Goal: Task Accomplishment & Management: Complete application form

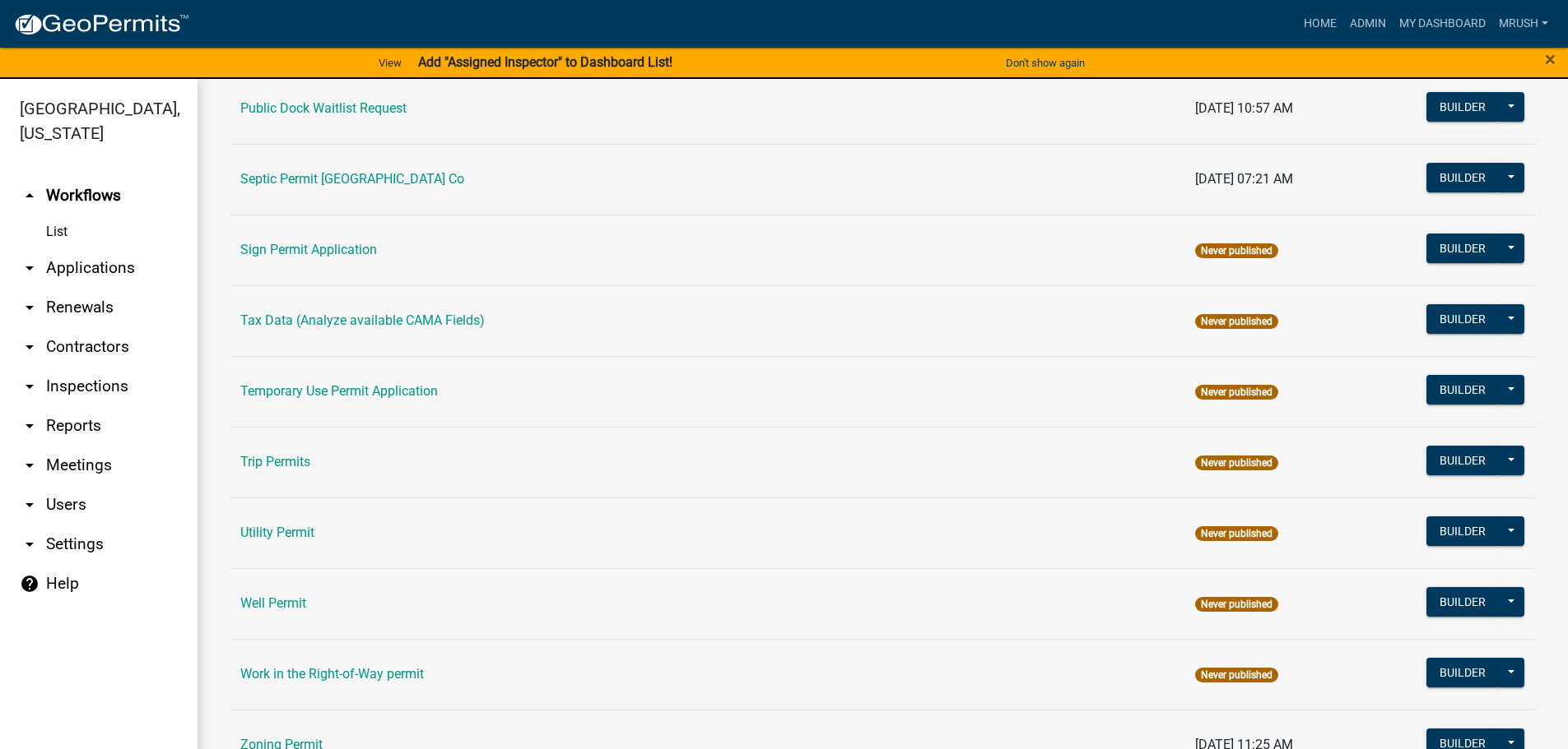
scroll to position [795, 0]
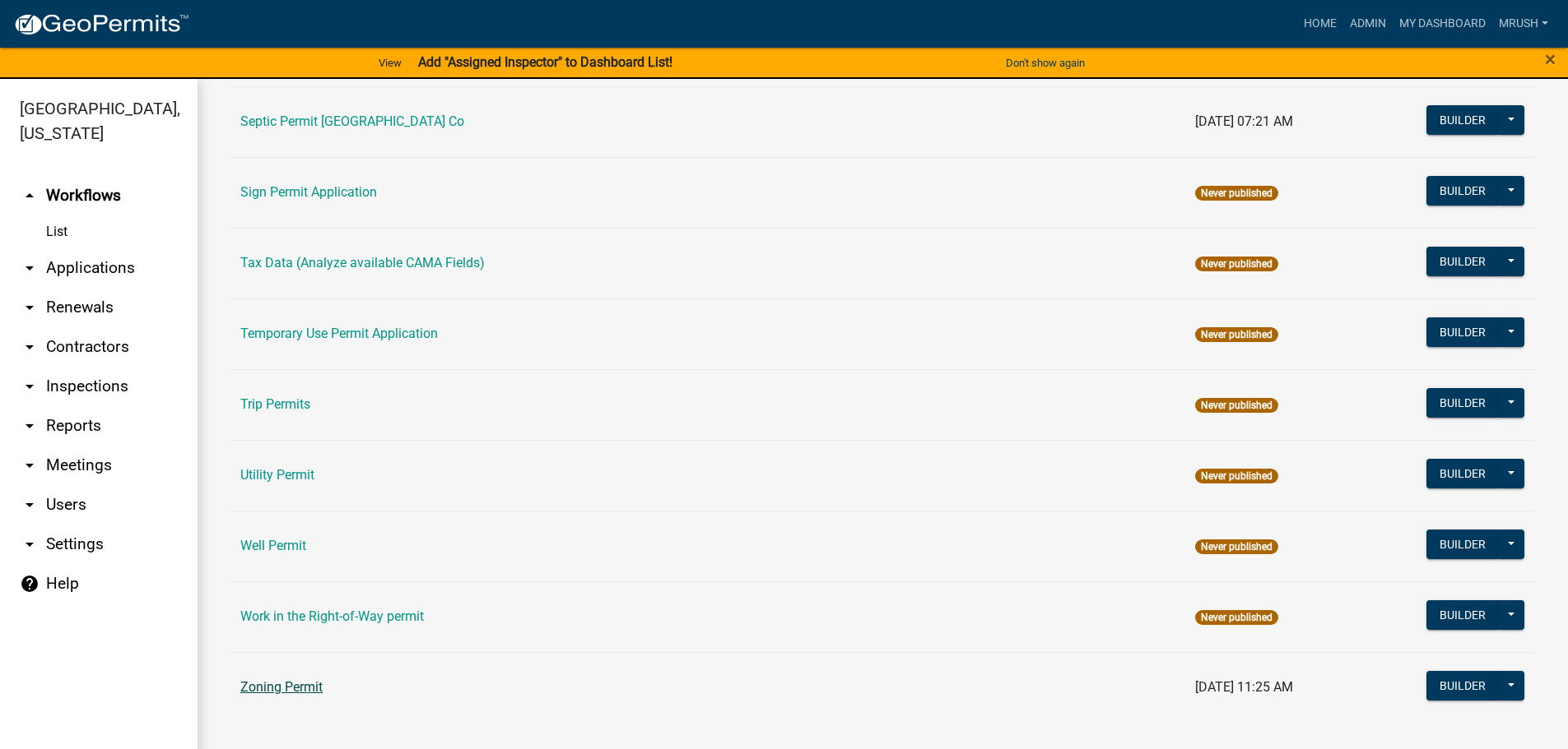
click at [265, 688] on link "Zoning Permit" at bounding box center [281, 687] width 83 height 15
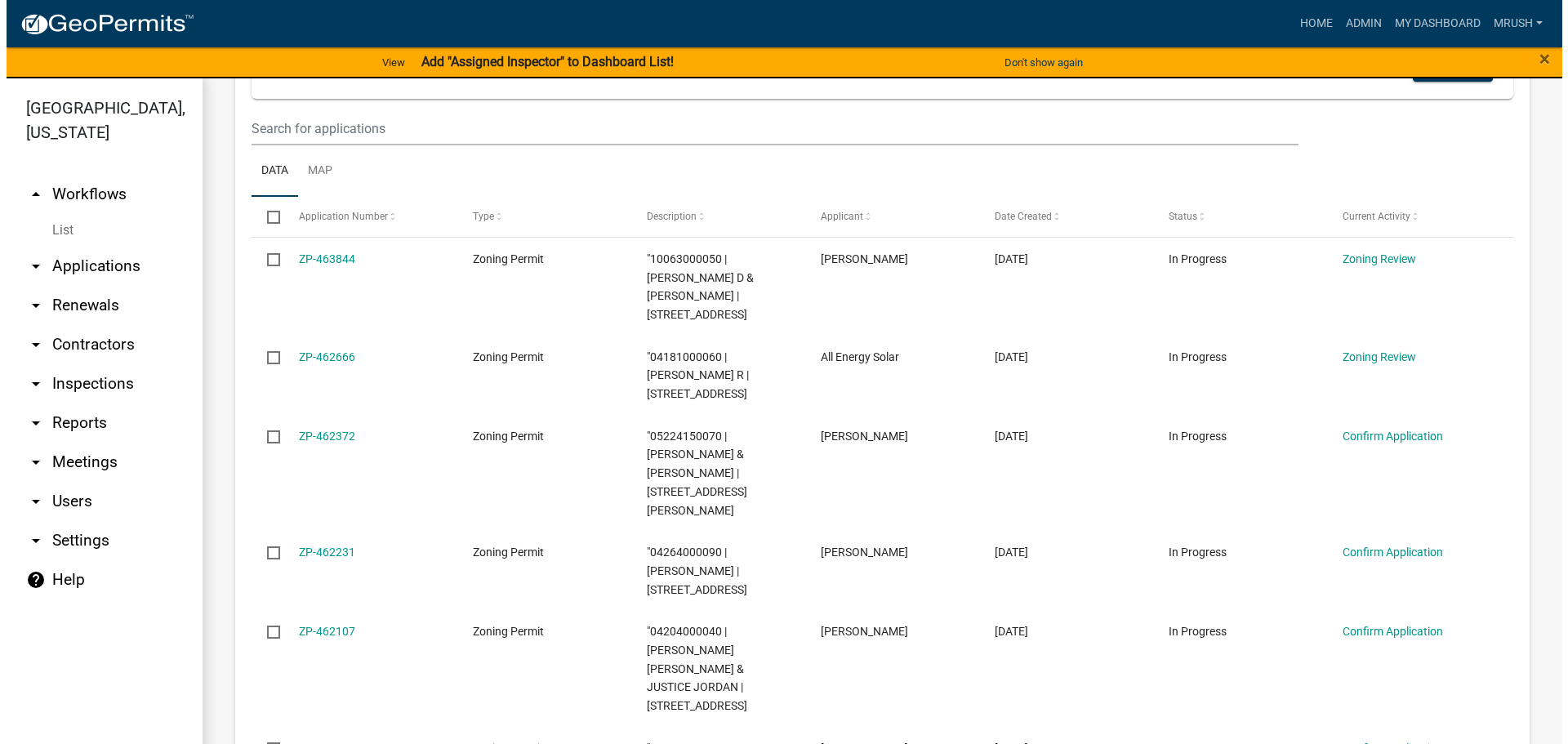
scroll to position [392, 0]
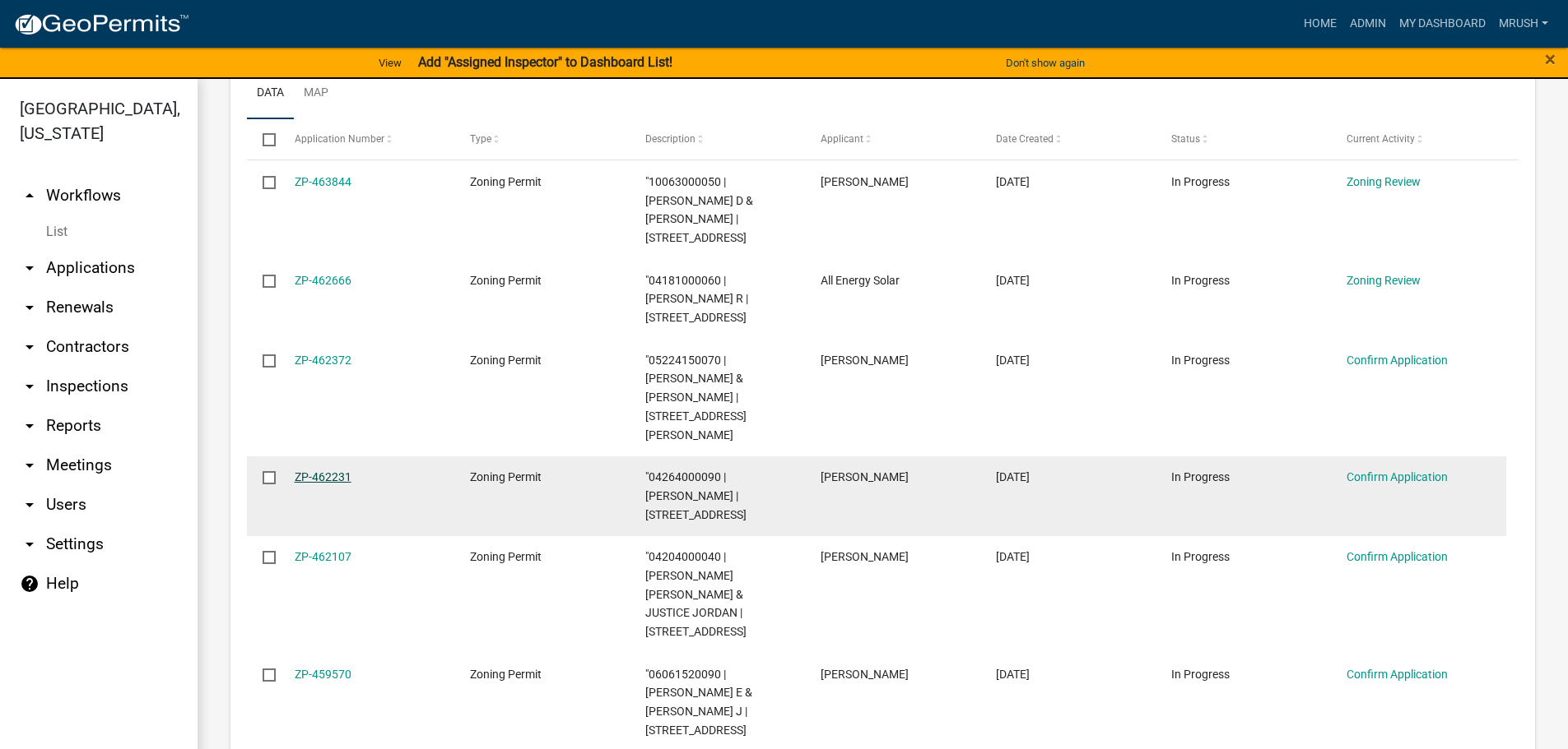
click at [330, 470] on link "ZP-462231" at bounding box center [323, 477] width 57 height 13
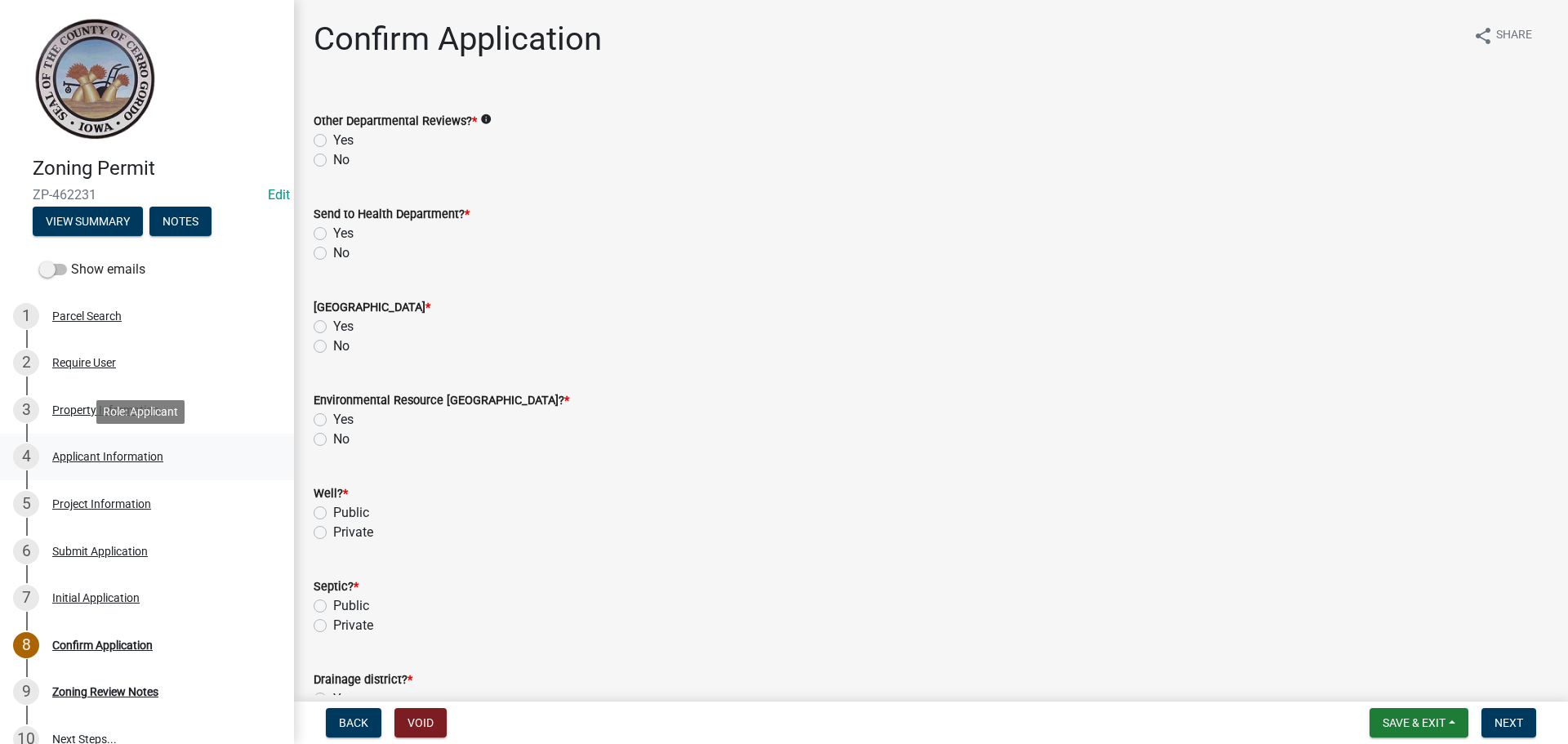
click at [126, 453] on div "Applicant Information" at bounding box center [108, 457] width 111 height 11
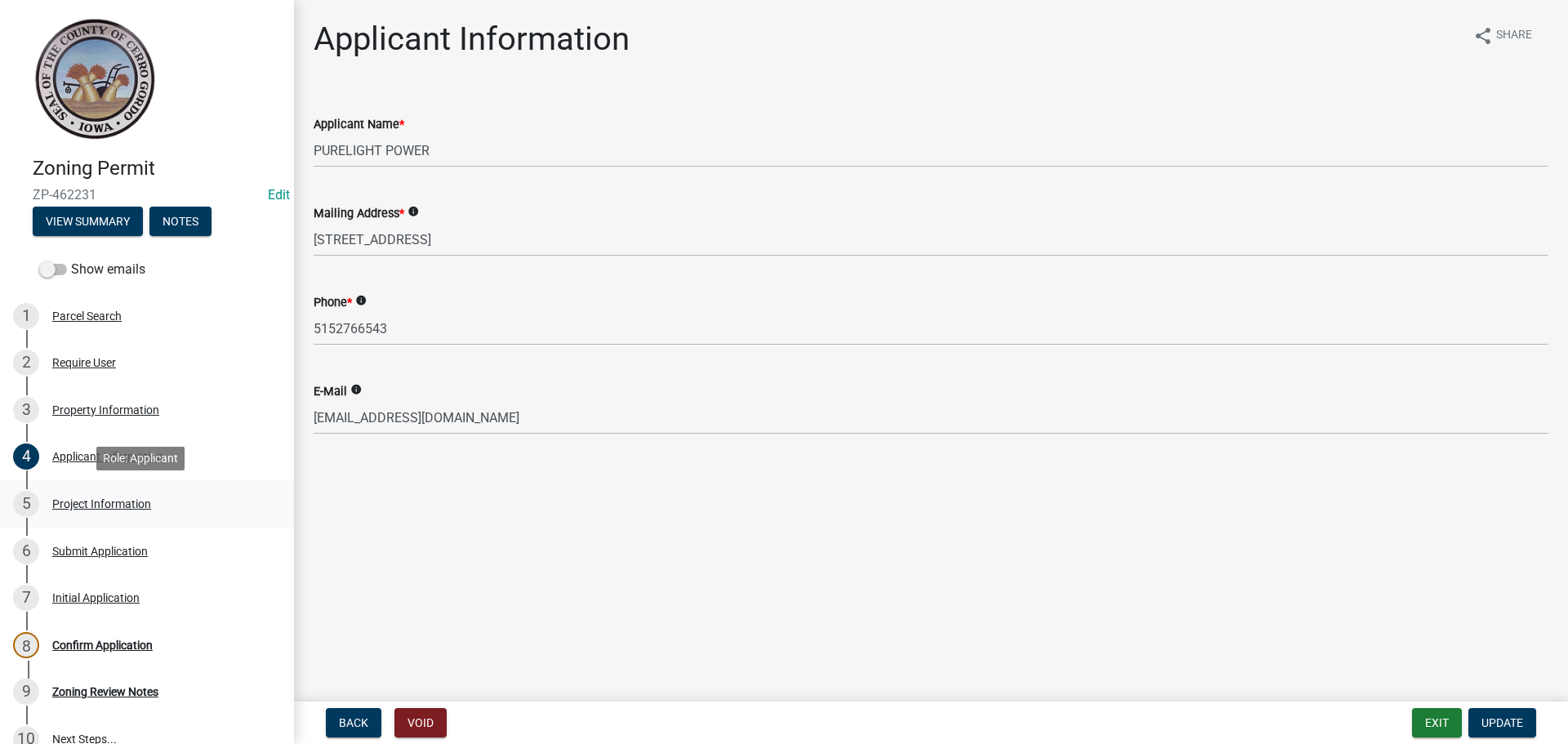
click at [120, 504] on div "Project Information" at bounding box center [102, 504] width 99 height 11
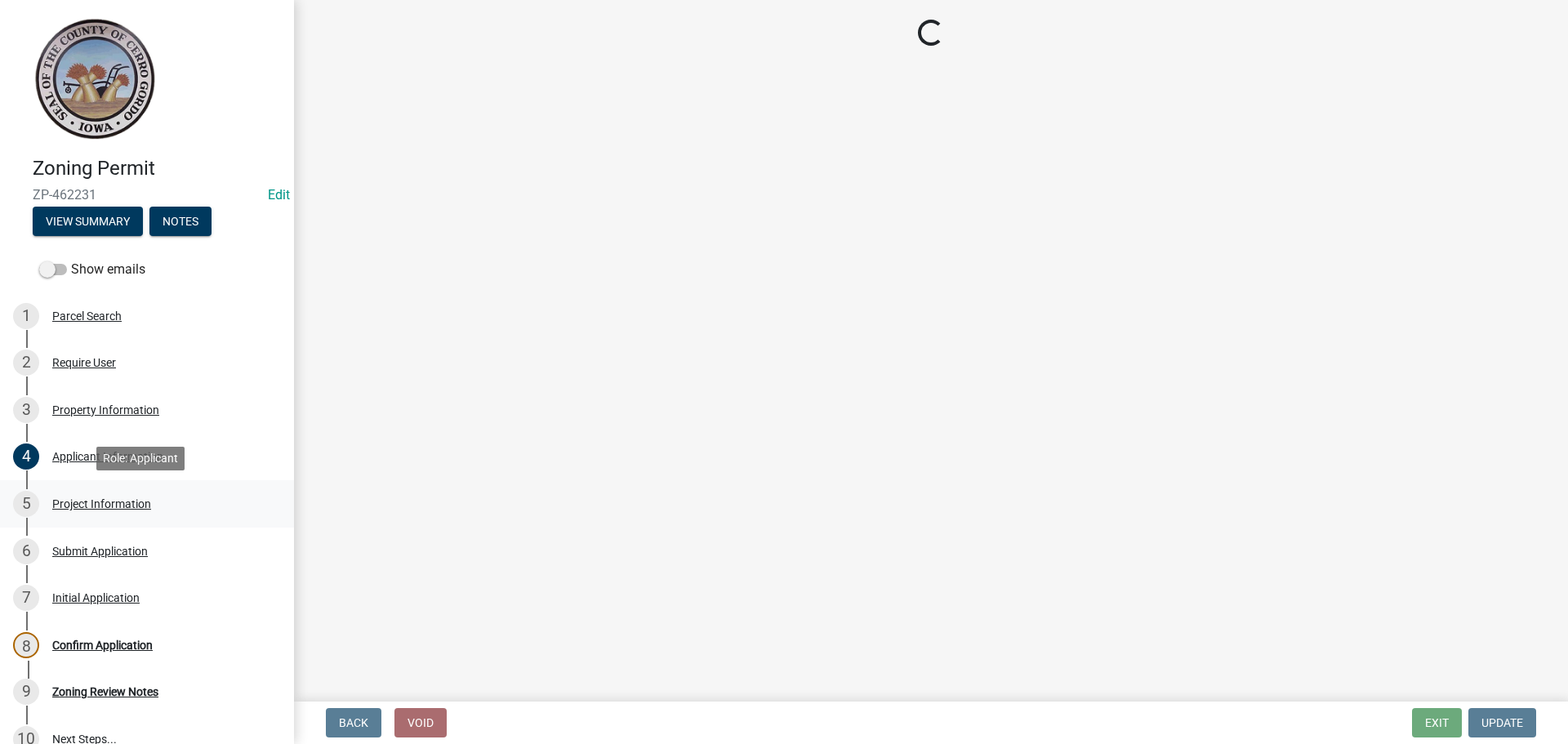
select select "c33da19a-5b3e-4f51-a669-d4d436de7689"
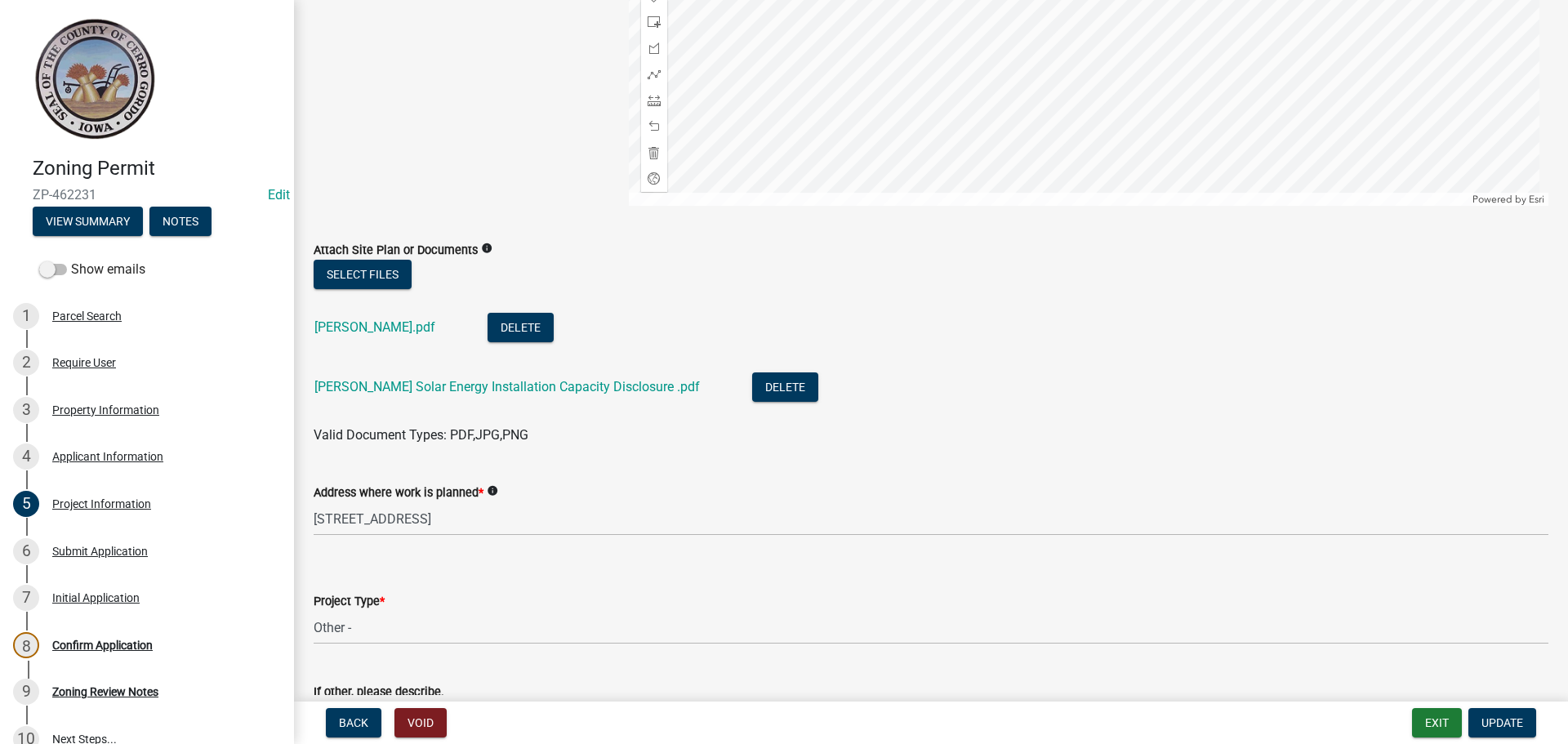
scroll to position [346, 0]
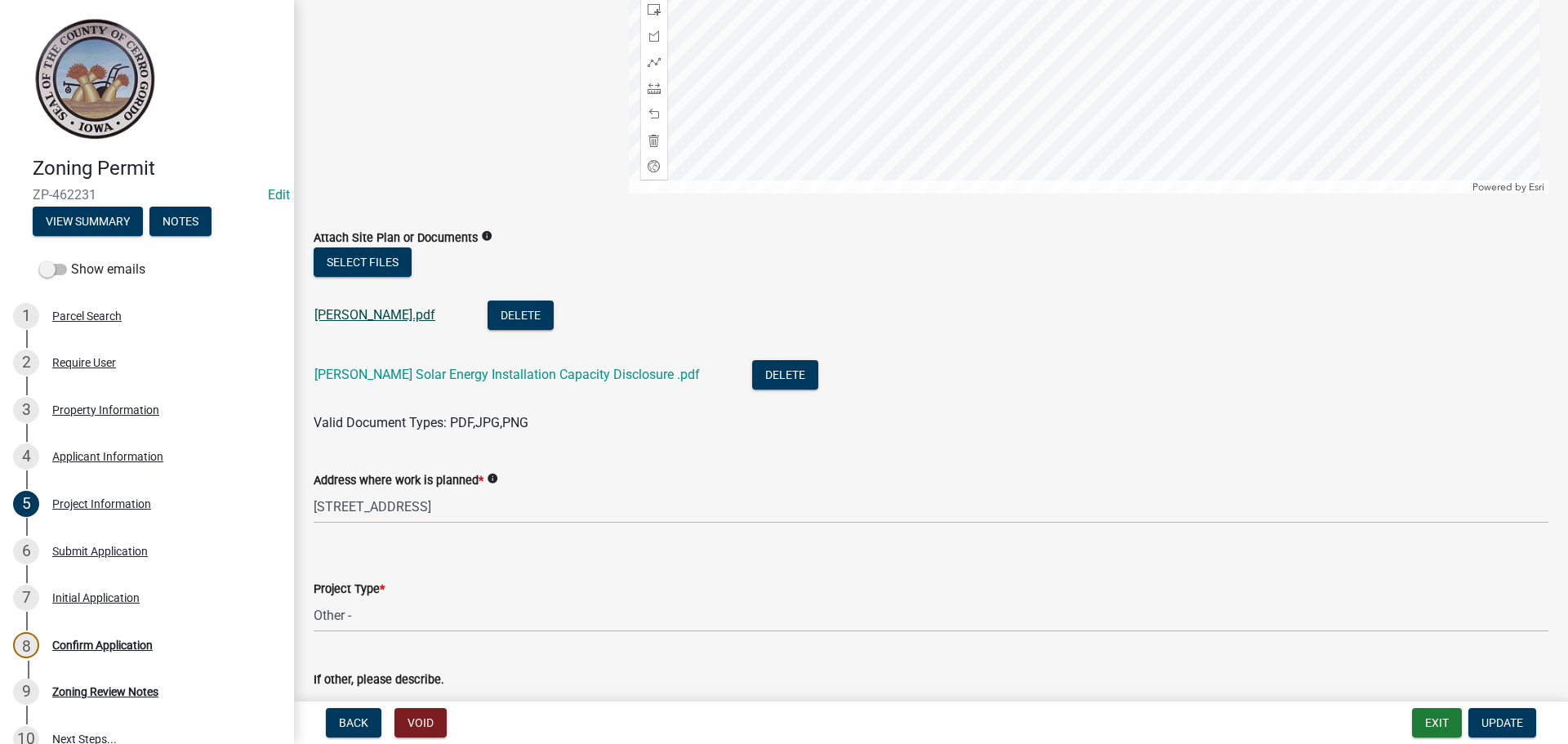
click at [364, 315] on link "[PERSON_NAME].pdf" at bounding box center [375, 315] width 120 height 15
click at [384, 370] on link "[PERSON_NAME] Solar Energy Installation Capacity Disclosure .pdf" at bounding box center [507, 375] width 386 height 15
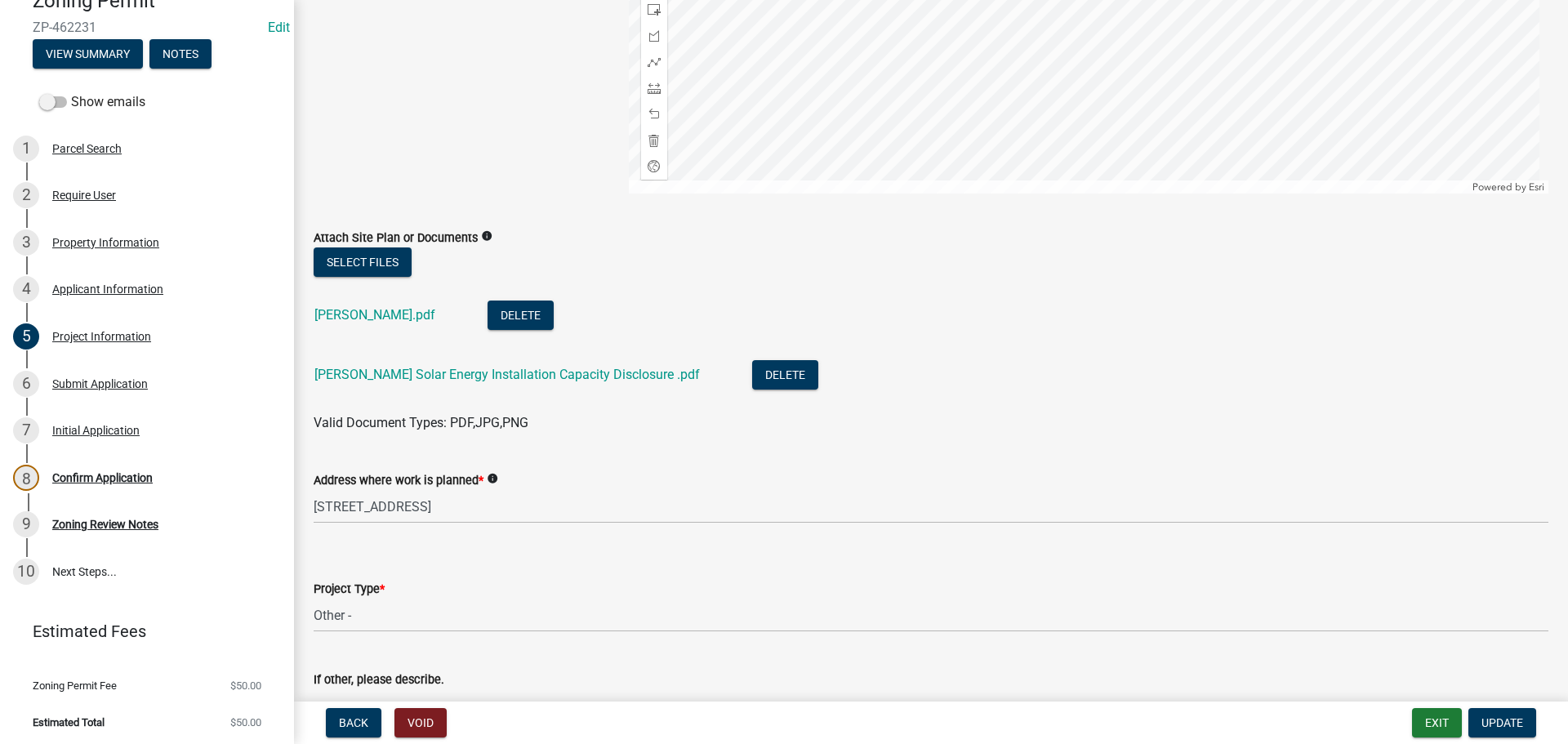
scroll to position [169, 0]
click at [76, 429] on div "Initial Application" at bounding box center [96, 429] width 88 height 11
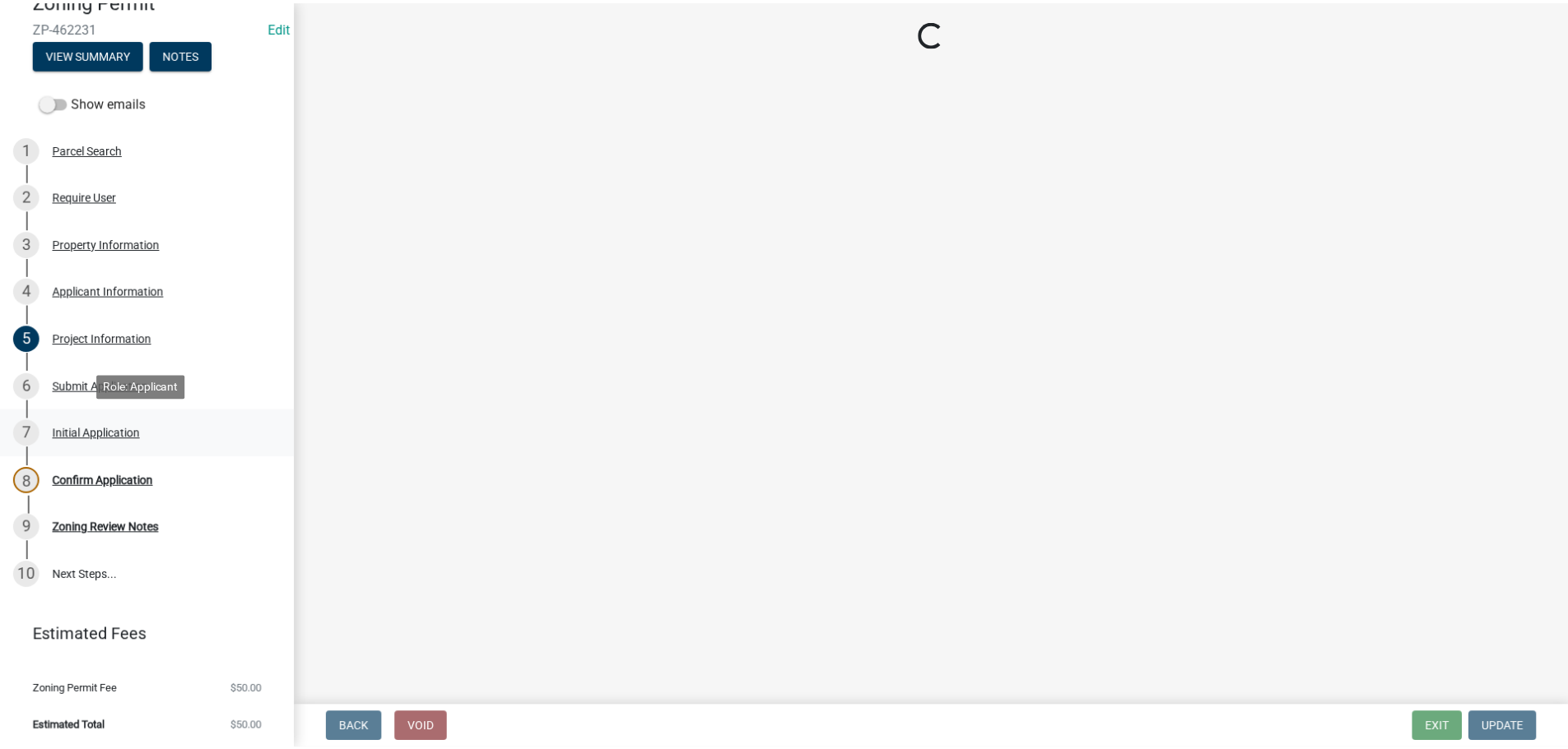
scroll to position [0, 0]
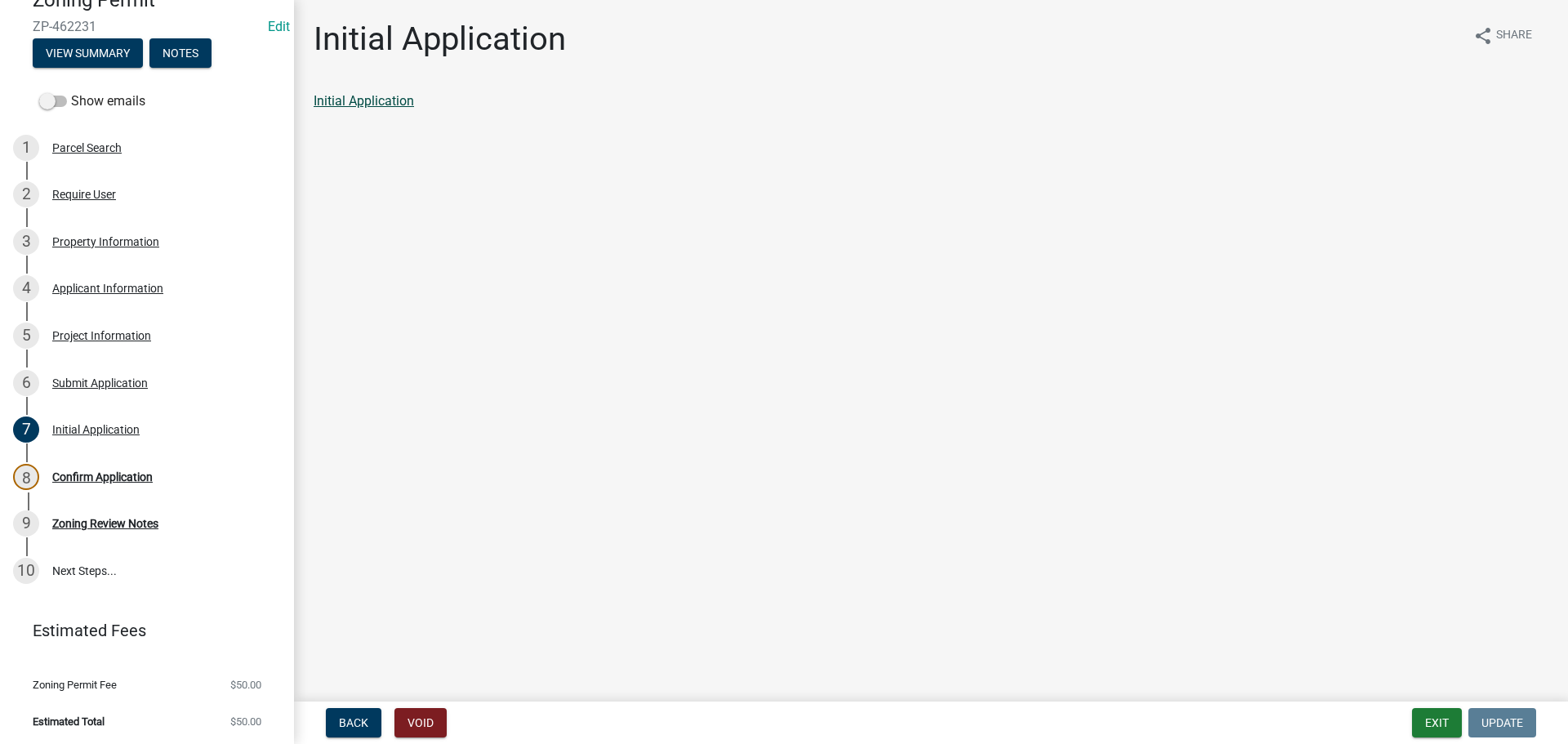
click at [368, 102] on link "Initial Application" at bounding box center [363, 101] width 101 height 15
click at [108, 477] on div "Confirm Application" at bounding box center [103, 477] width 101 height 11
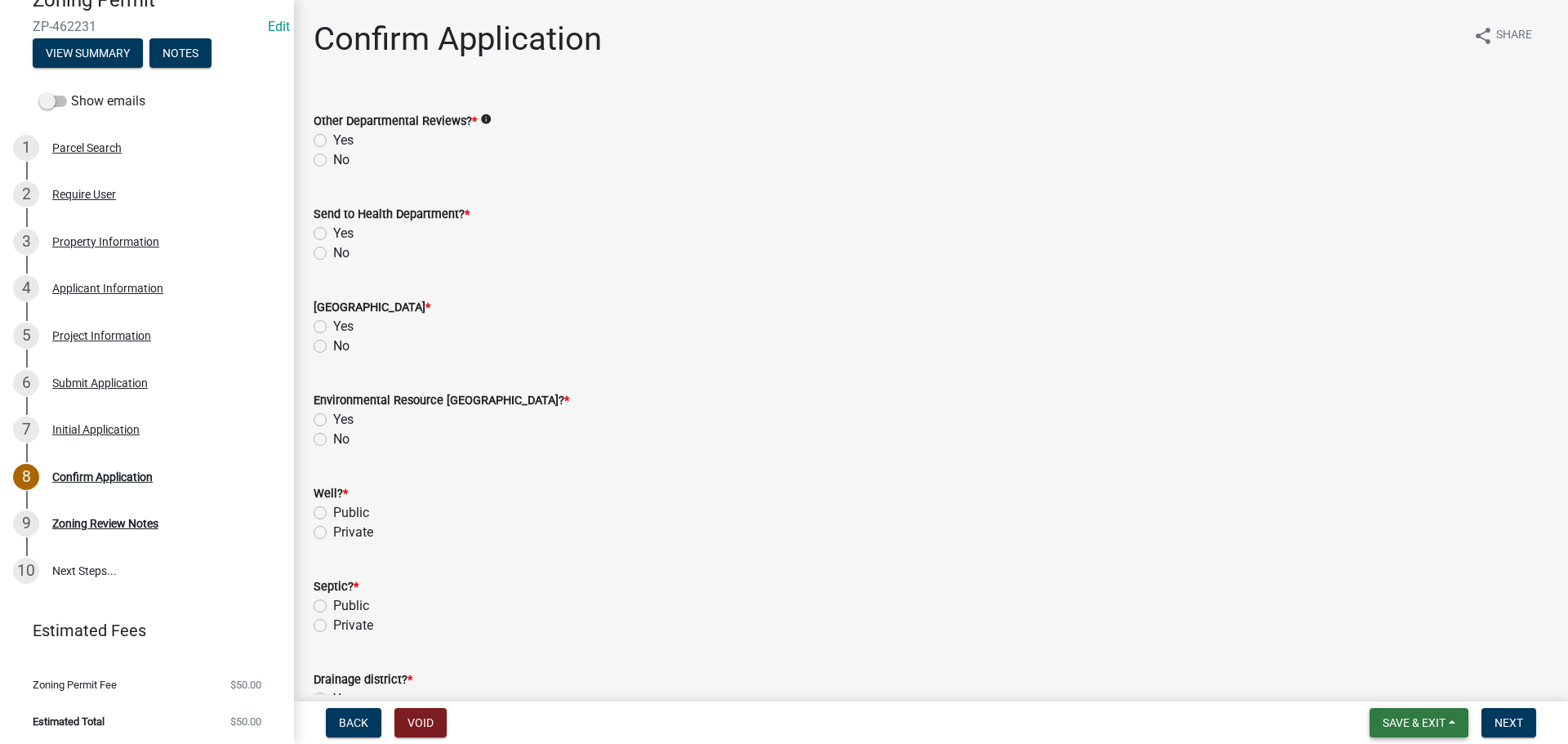
click at [1400, 724] on span "Save & Exit" at bounding box center [1414, 723] width 63 height 13
click at [1389, 681] on button "Save & Exit" at bounding box center [1402, 681] width 131 height 40
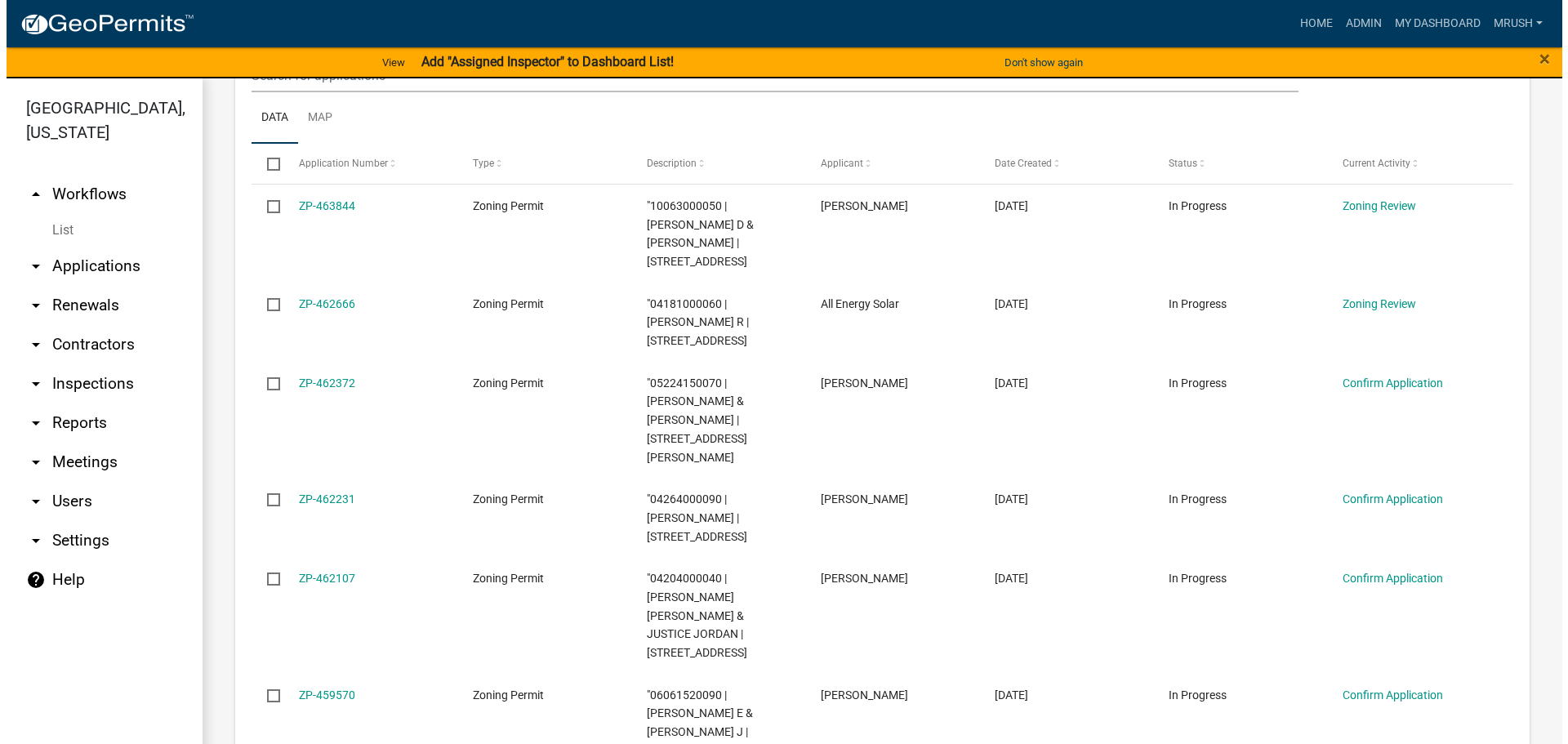
scroll to position [380, 0]
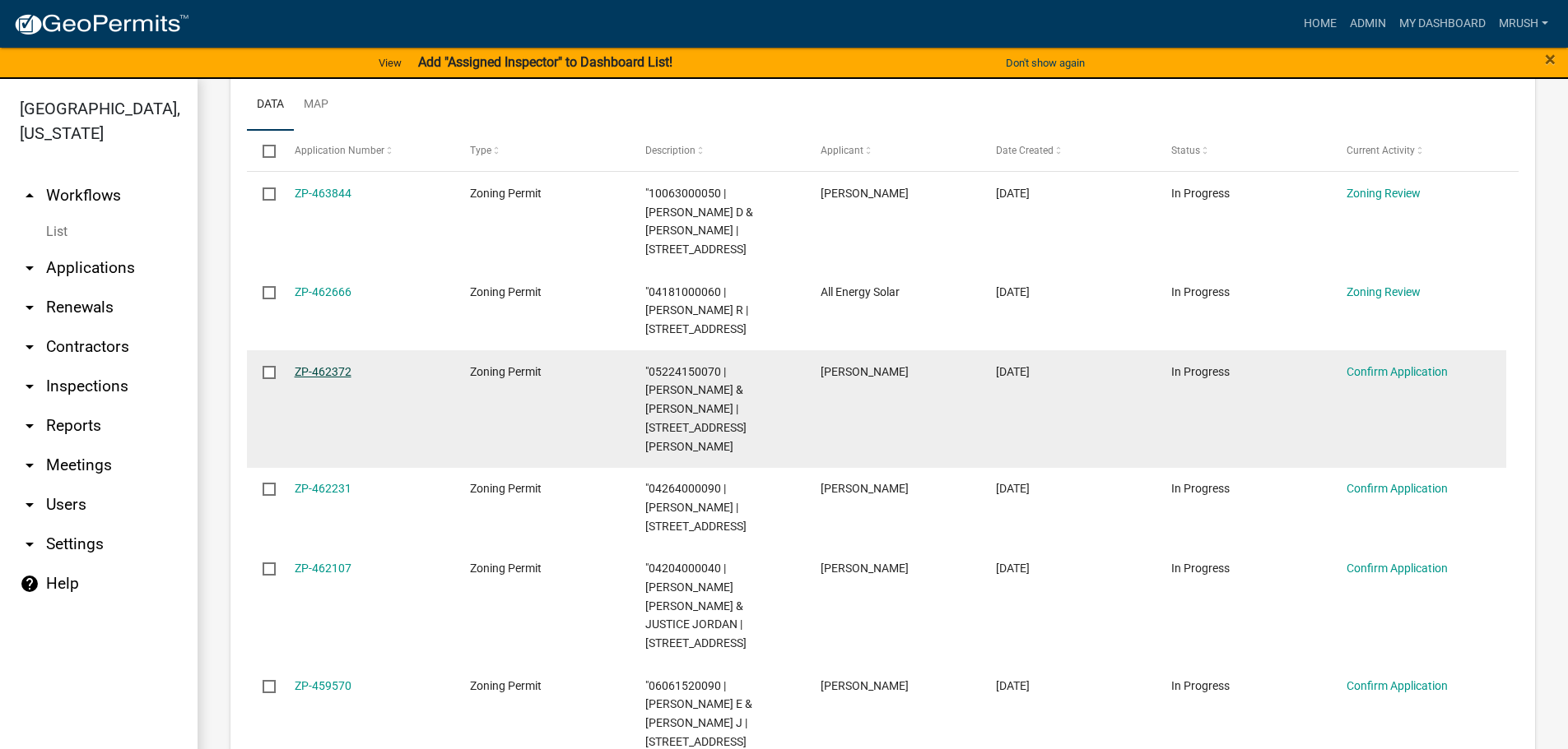
click at [326, 365] on link "ZP-462372" at bounding box center [323, 372] width 57 height 13
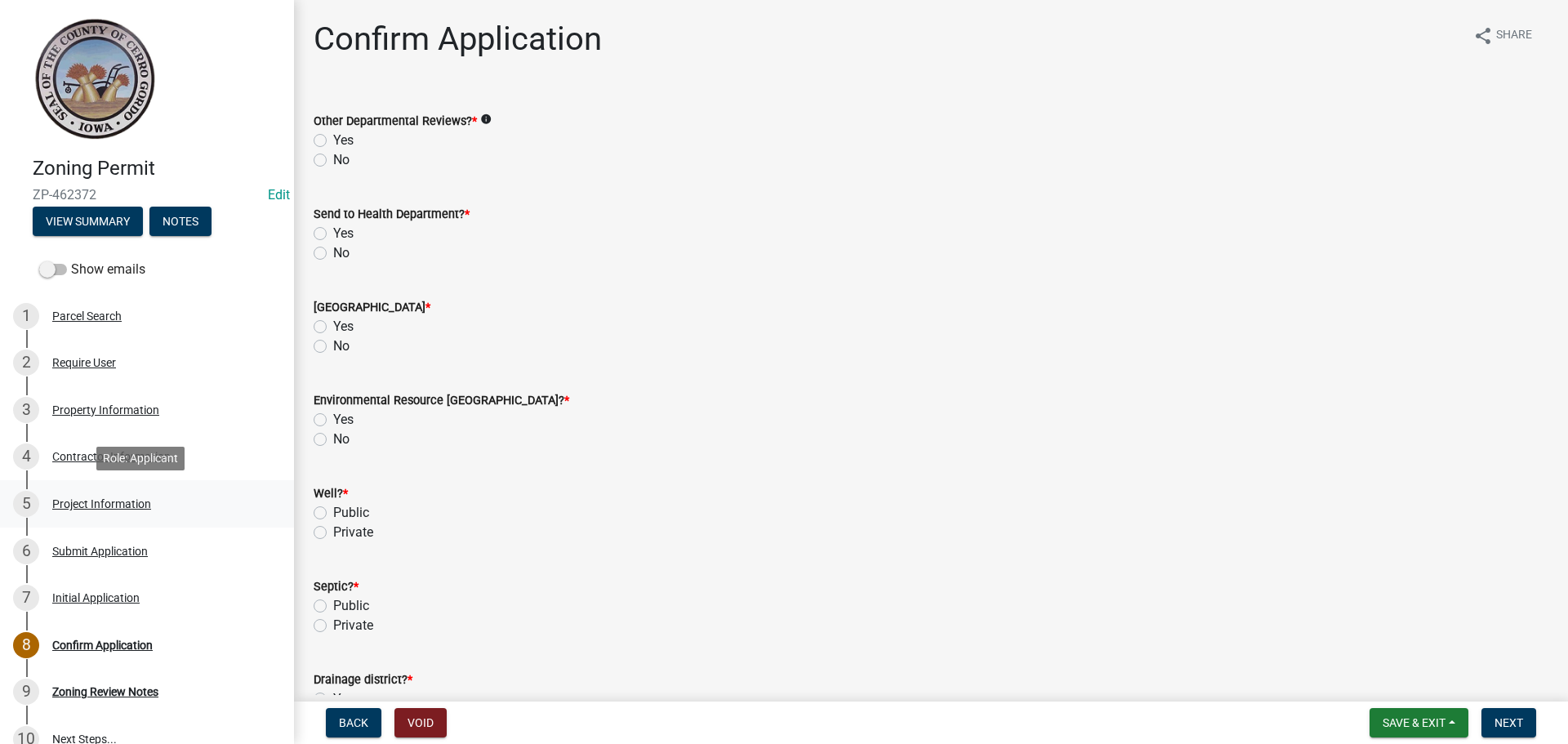
click at [77, 505] on div "Project Information" at bounding box center [102, 504] width 99 height 11
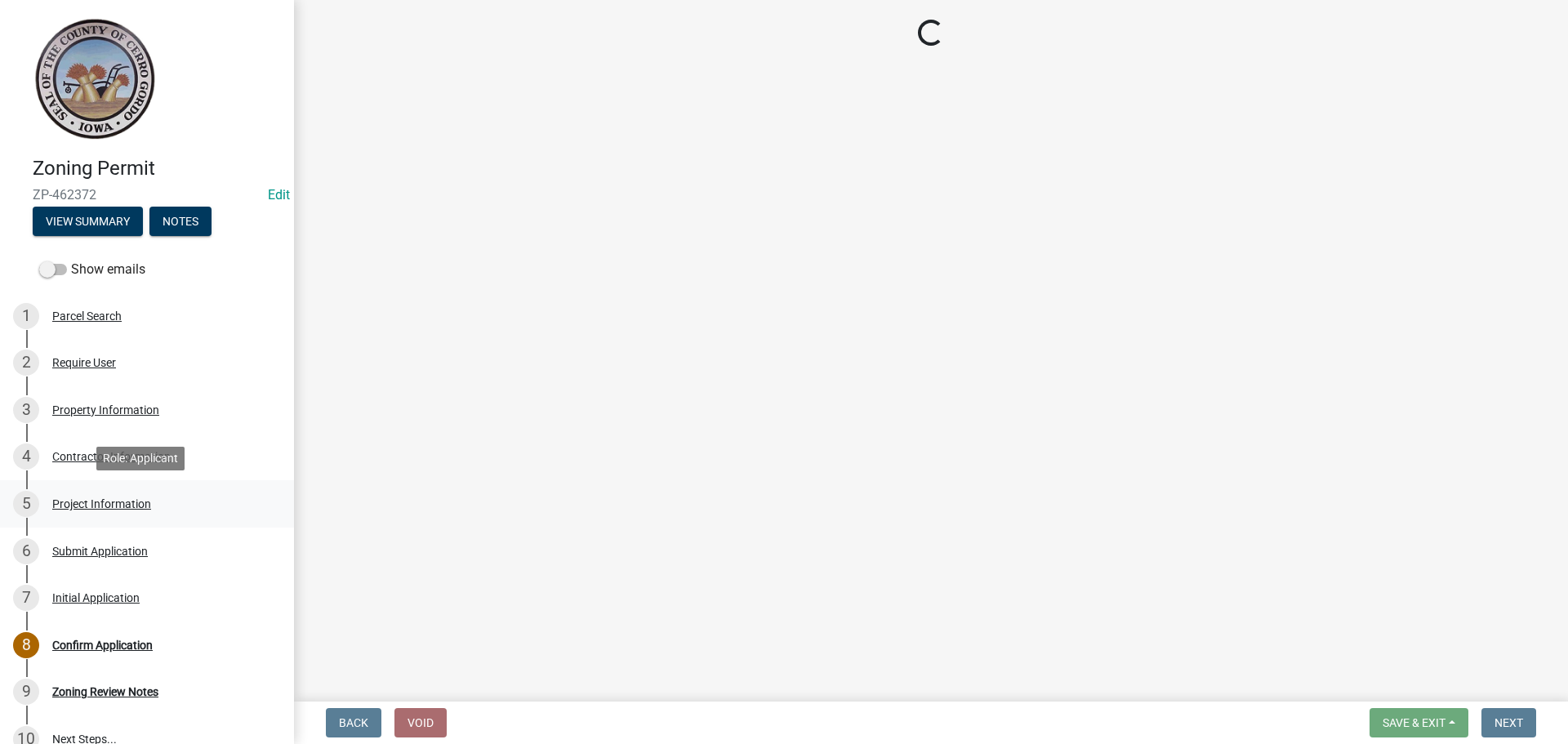
select select "36cf34de-39a9-4c6d-9647-d3c659c1a4c8"
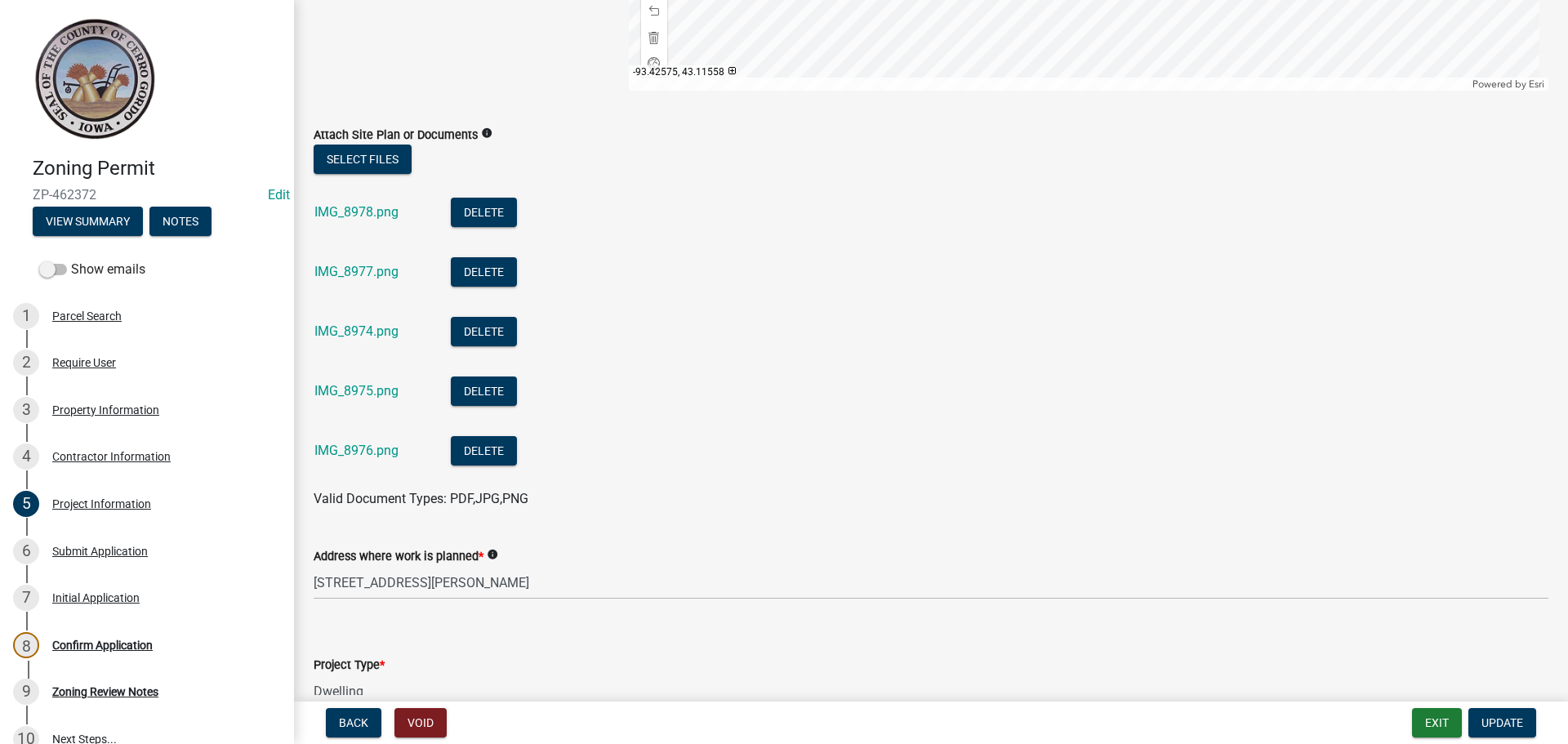
scroll to position [498, 0]
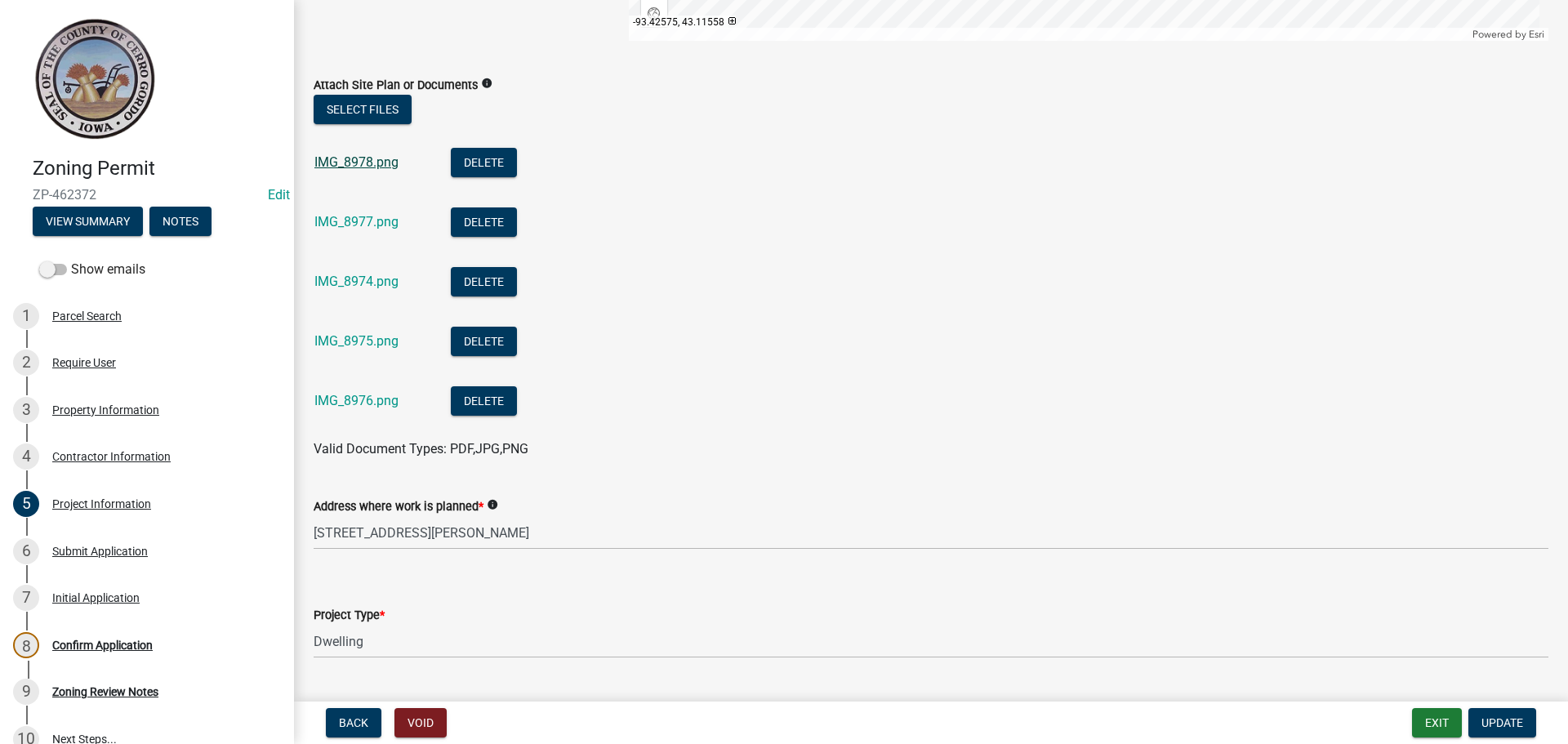
click at [374, 163] on link "IMG_8978.png" at bounding box center [356, 162] width 84 height 15
click at [372, 227] on link "IMG_8977.png" at bounding box center [356, 221] width 84 height 15
click at [348, 280] on link "IMG_8974.png" at bounding box center [356, 282] width 84 height 15
click at [339, 342] on link "IMG_8975.png" at bounding box center [356, 341] width 84 height 15
click at [362, 401] on link "IMG_8976.png" at bounding box center [356, 400] width 84 height 15
